Goal: Task Accomplishment & Management: Manage account settings

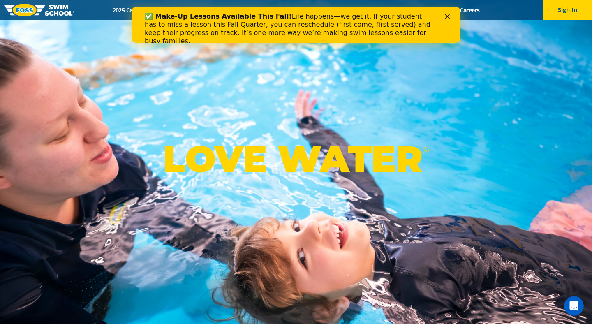
click at [450, 14] on div "Close" at bounding box center [449, 16] width 8 height 5
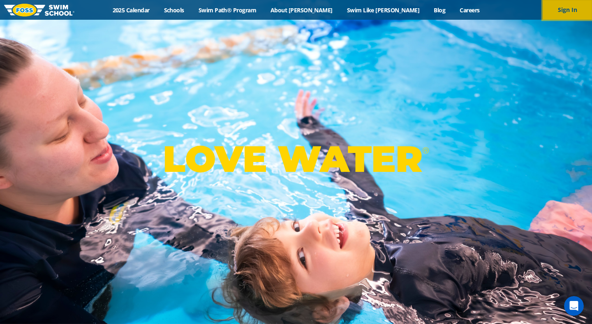
click at [556, 17] on button "Sign In" at bounding box center [567, 10] width 49 height 20
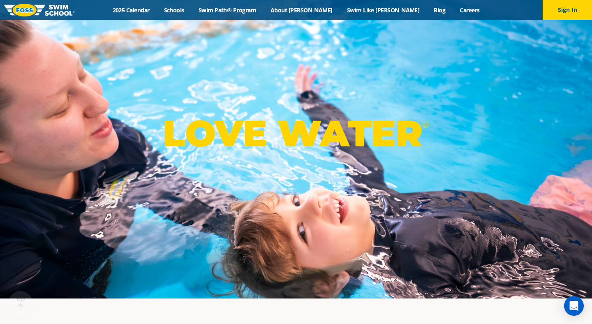
scroll to position [31, 0]
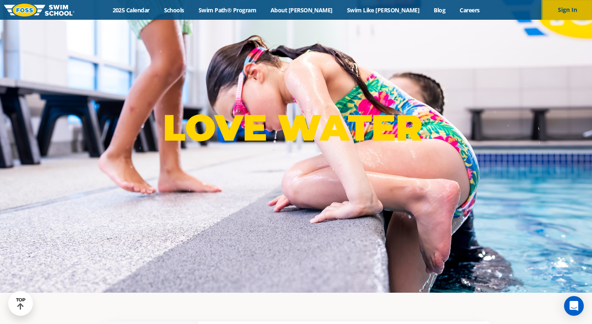
click at [571, 11] on button "Sign In" at bounding box center [567, 10] width 49 height 20
